Goal: Information Seeking & Learning: Learn about a topic

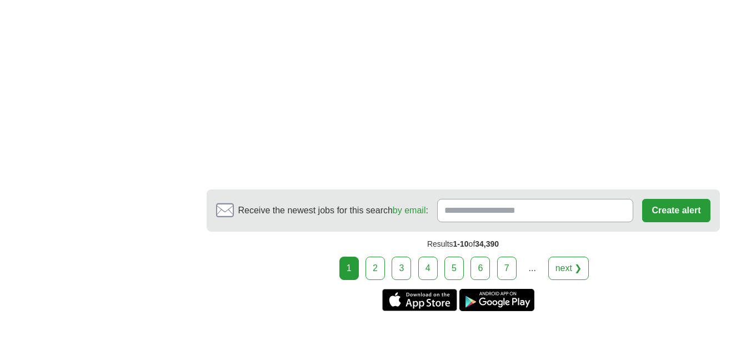
scroll to position [2032, 0]
click at [371, 266] on link "2" at bounding box center [375, 268] width 19 height 23
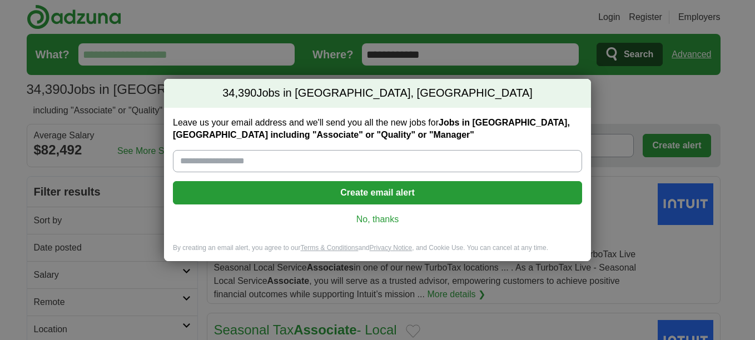
click at [387, 219] on link "No, thanks" at bounding box center [377, 219] width 391 height 12
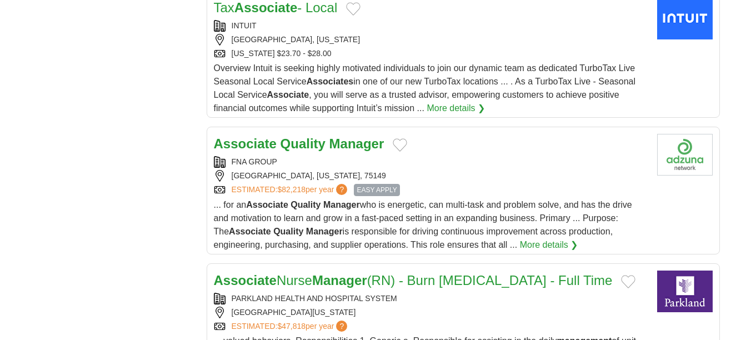
scroll to position [1119, 0]
click at [344, 137] on strong "Manager" at bounding box center [356, 144] width 55 height 15
